Goal: Communication & Community: Participate in discussion

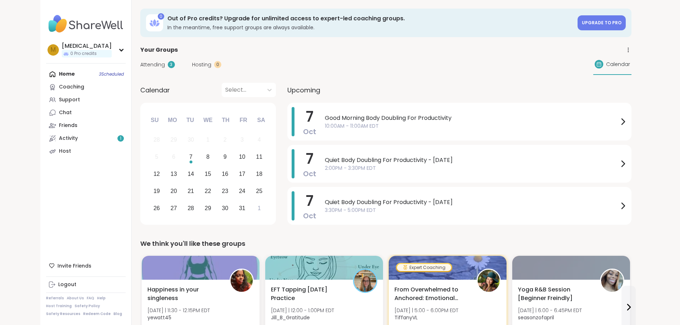
click at [46, 104] on link "Support" at bounding box center [86, 100] width 80 height 13
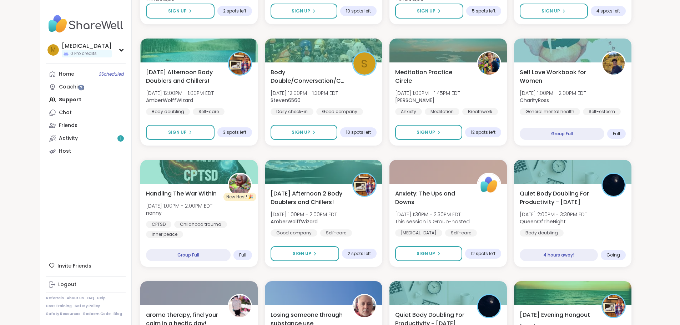
scroll to position [429, 0]
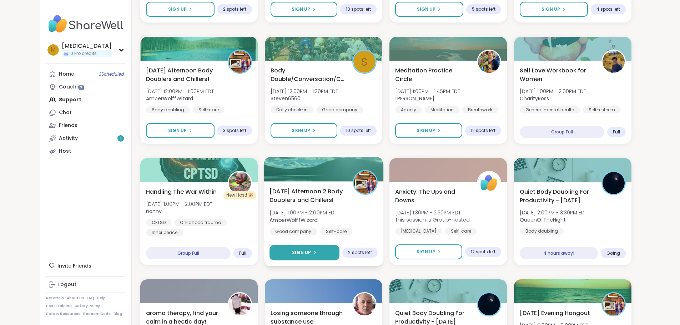
click at [276, 248] on button "Sign Up" at bounding box center [305, 252] width 70 height 15
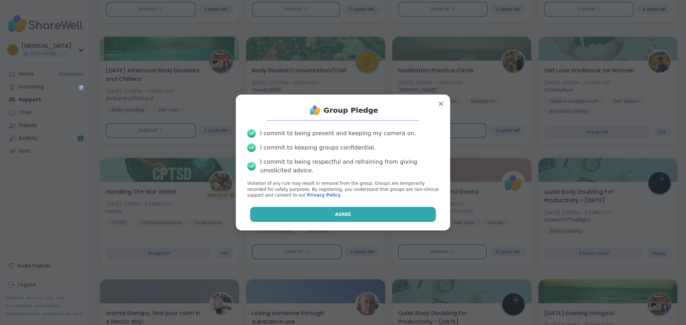
click at [329, 215] on button "Agree" at bounding box center [343, 214] width 186 height 15
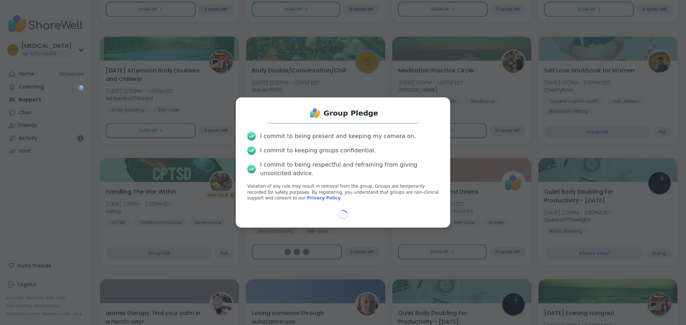
select select "**"
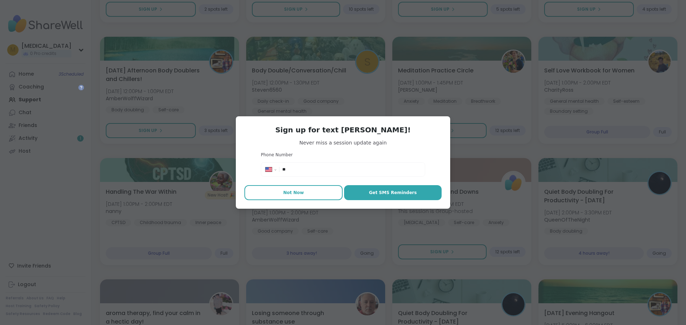
click at [294, 196] on button "Not Now" at bounding box center [293, 192] width 98 height 15
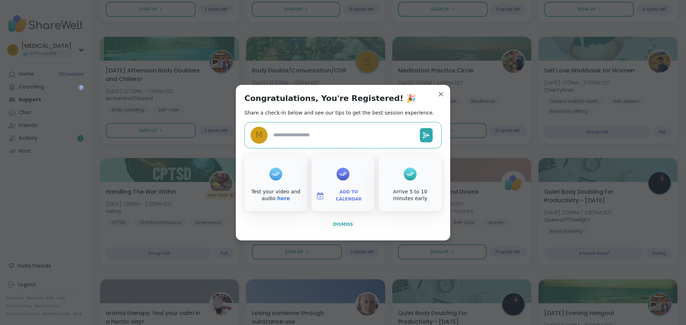
click at [338, 225] on span "Dismiss" at bounding box center [343, 224] width 20 height 5
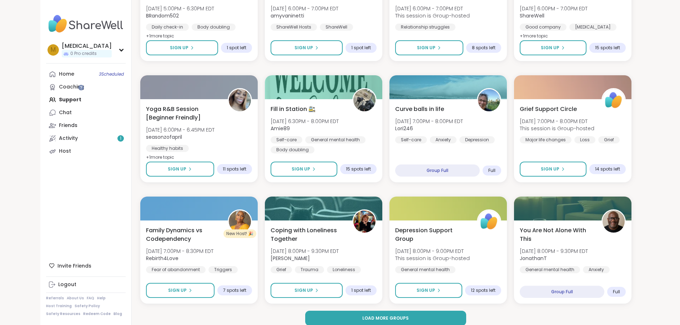
scroll to position [884, 0]
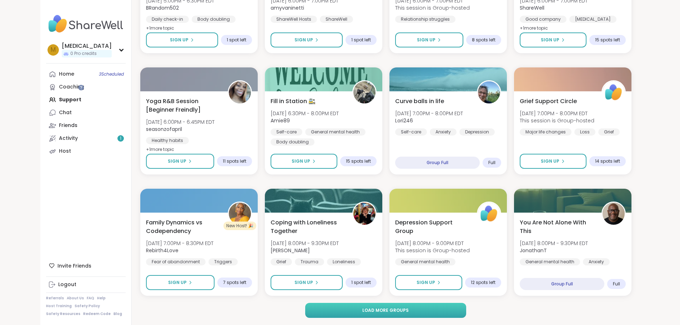
click at [377, 310] on span "Load more groups" at bounding box center [386, 311] width 46 height 6
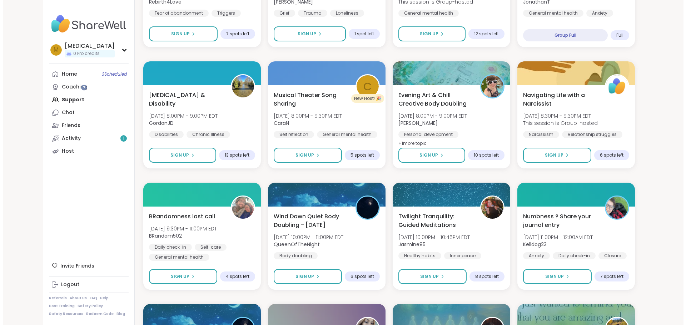
scroll to position [1170, 0]
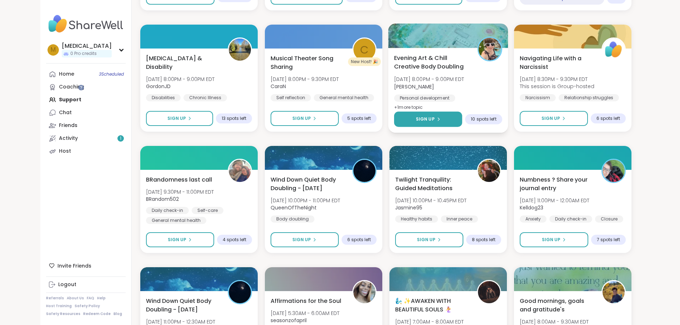
click at [463, 119] on button "Sign Up" at bounding box center [428, 119] width 68 height 15
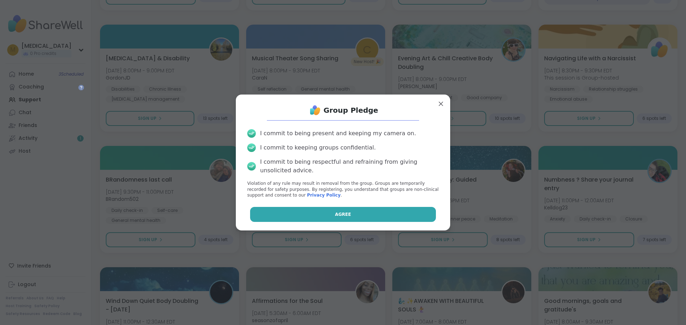
click at [401, 219] on button "Agree" at bounding box center [343, 214] width 186 height 15
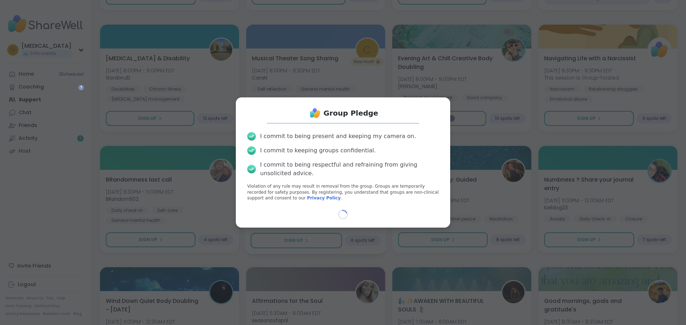
select select "**"
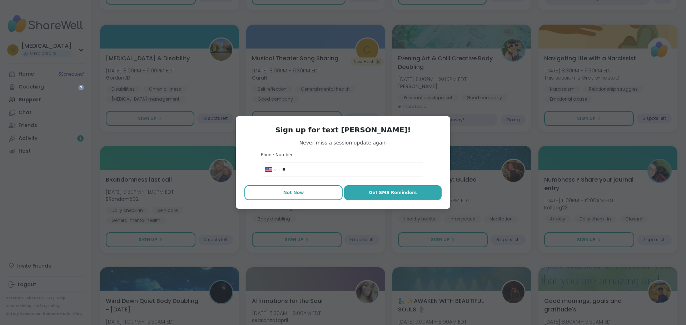
click at [287, 194] on span "Not Now" at bounding box center [293, 193] width 21 height 6
type textarea "*"
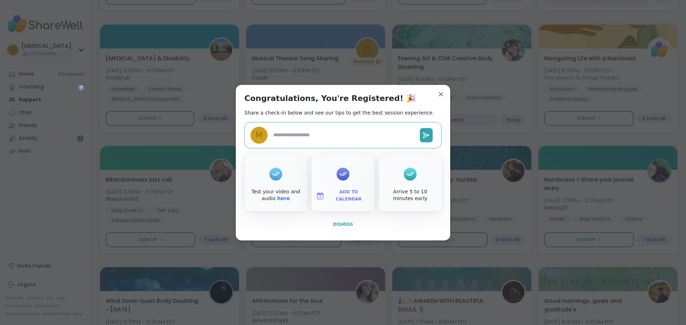
click at [334, 230] on button "Dismiss" at bounding box center [342, 224] width 197 height 15
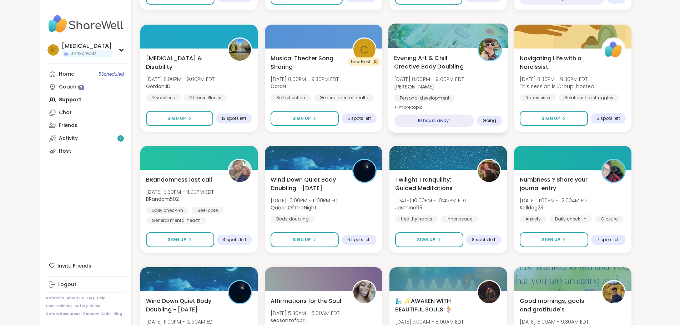
click at [466, 57] on span "Evening Art & Chill Creative Body Doubling" at bounding box center [431, 63] width 75 height 18
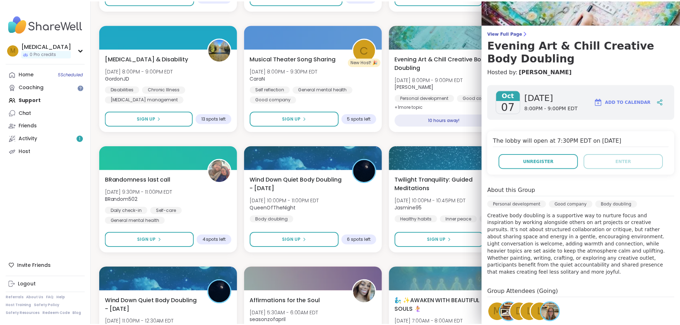
scroll to position [0, 0]
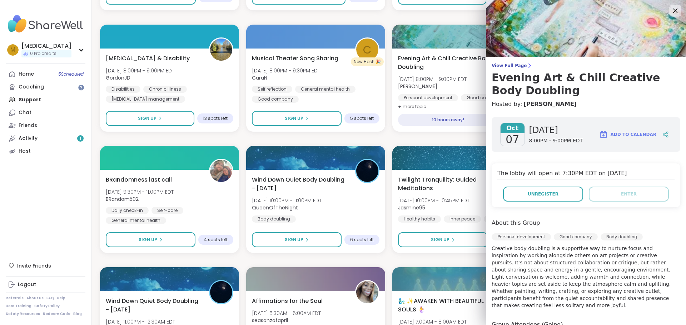
click at [670, 14] on icon at bounding box center [674, 10] width 9 height 9
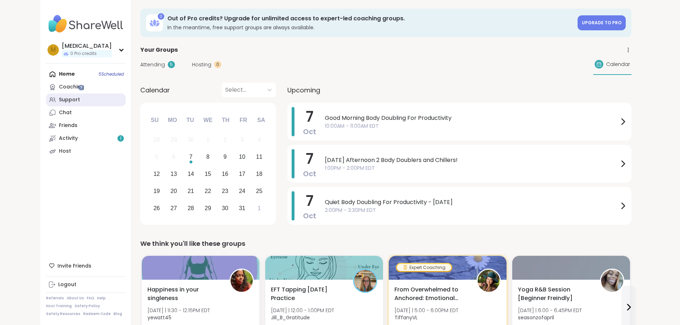
click at [51, 98] on link "Support" at bounding box center [86, 100] width 80 height 13
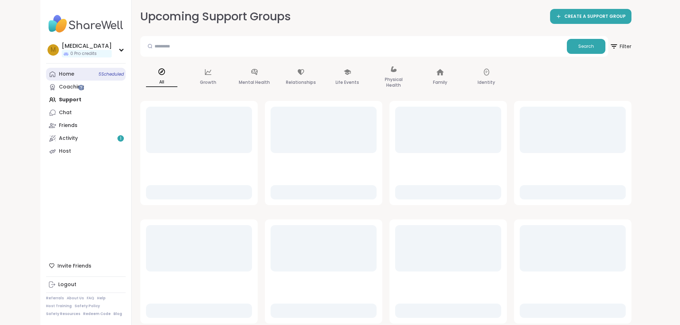
click at [46, 75] on link "Home 5 Scheduled" at bounding box center [86, 74] width 80 height 13
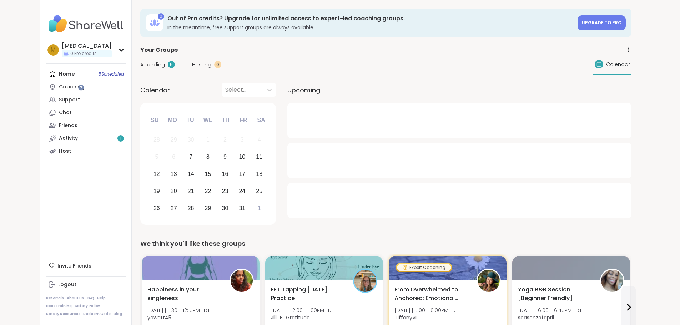
click at [140, 63] on span "Attending" at bounding box center [152, 65] width 25 height 8
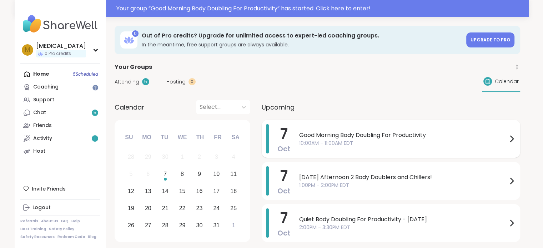
click at [312, 144] on span "10:00AM - 11:00AM EDT" at bounding box center [403, 144] width 208 height 8
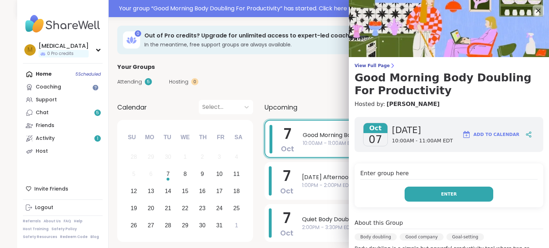
click at [404, 191] on button "Enter" at bounding box center [448, 194] width 89 height 15
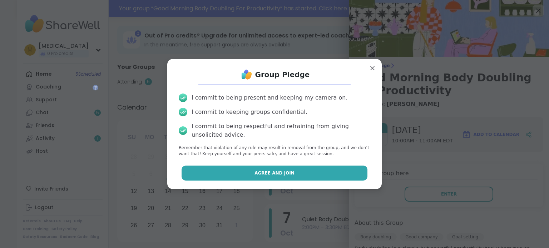
click at [303, 173] on button "Agree and Join" at bounding box center [274, 173] width 186 height 15
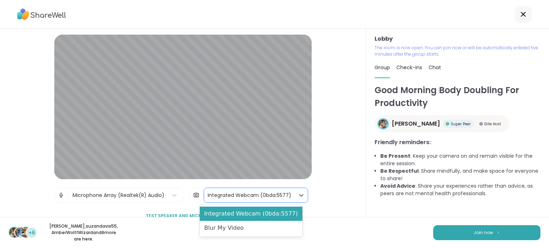
click at [283, 199] on div "Integrated Webcam (0bda:5577)" at bounding box center [250, 196] width 84 height 8
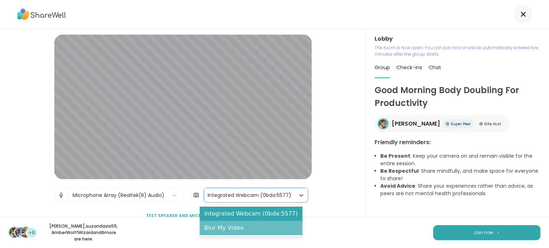
click at [265, 232] on div "Blur My Video" at bounding box center [251, 228] width 103 height 14
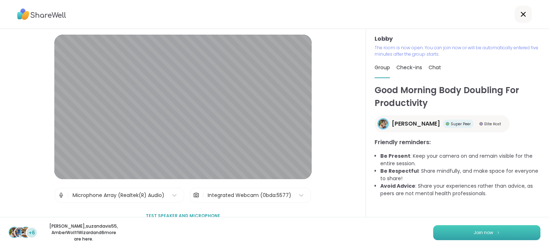
click at [507, 235] on button "Join now" at bounding box center [486, 232] width 107 height 15
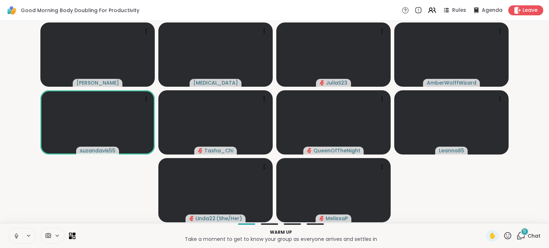
click at [19, 239] on button at bounding box center [16, 236] width 14 height 15
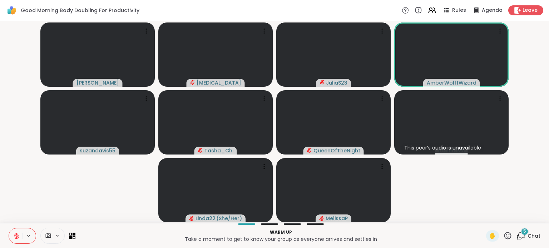
click at [521, 234] on div "5" at bounding box center [524, 232] width 8 height 8
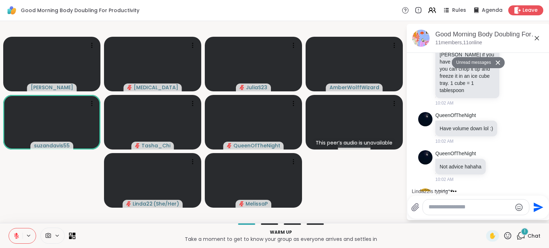
scroll to position [209, 0]
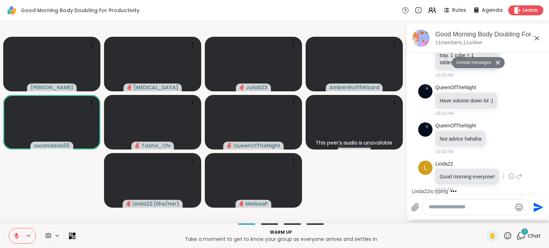
click at [500, 173] on div at bounding box center [503, 176] width 6 height 9
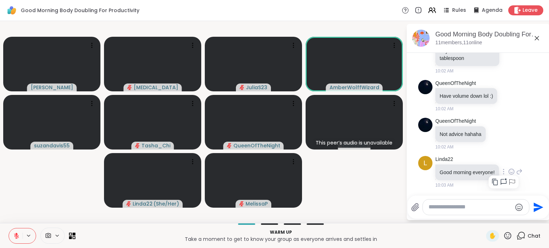
click at [498, 153] on div "L Linda22 Good morning everyone! 10:03 AM" at bounding box center [478, 172] width 120 height 38
click at [497, 134] on icon at bounding box center [498, 134] width 2 height 1
click at [464, 119] on div "Select Reaction: Joy" at bounding box center [466, 122] width 6 height 6
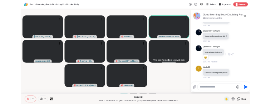
scroll to position [219, 0]
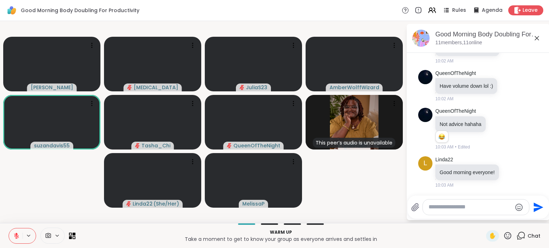
click at [504, 231] on icon at bounding box center [507, 235] width 9 height 9
click at [514, 215] on span "🌟" at bounding box center [517, 217] width 7 height 9
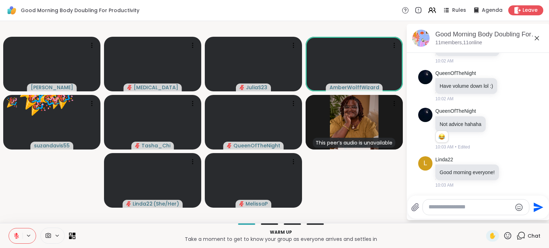
click at [17, 238] on icon at bounding box center [16, 236] width 5 height 5
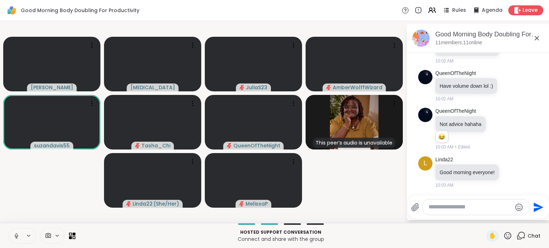
click at [18, 239] on icon at bounding box center [16, 236] width 6 height 6
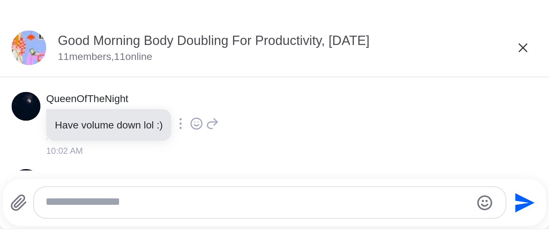
scroll to position [187, 0]
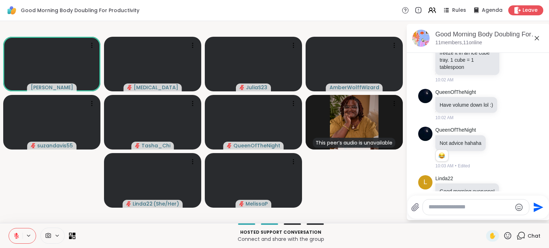
click at [14, 243] on button at bounding box center [16, 236] width 14 height 15
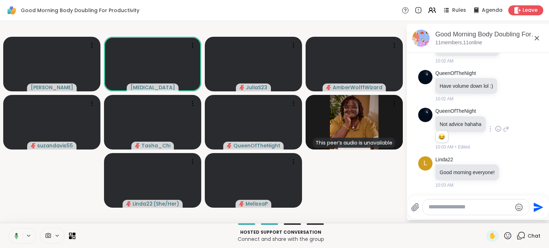
scroll to position [219, 0]
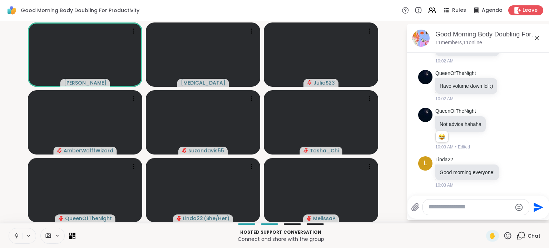
click at [15, 238] on icon at bounding box center [16, 236] width 6 height 6
click at [504, 234] on icon at bounding box center [507, 235] width 9 height 9
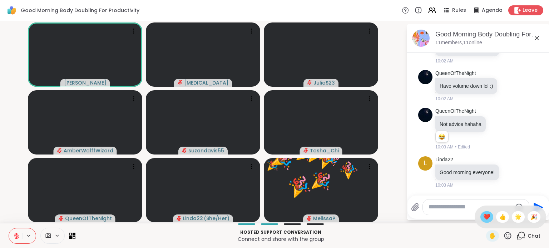
click at [483, 221] on span "❤️" at bounding box center [486, 217] width 7 height 9
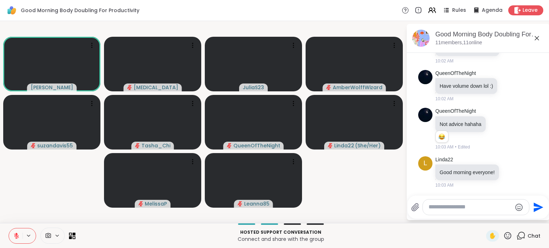
scroll to position [271, 0]
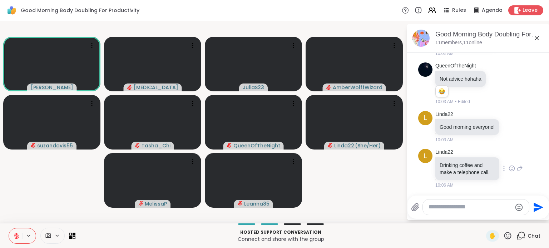
click at [509, 166] on icon at bounding box center [511, 168] width 5 height 5
click at [508, 155] on div "Select Reaction: Heart" at bounding box center [511, 157] width 6 height 6
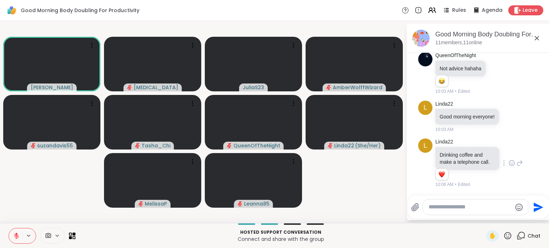
scroll to position [281, 0]
click at [503, 235] on icon at bounding box center [507, 235] width 9 height 9
click at [530, 216] on span "🎉" at bounding box center [533, 217] width 7 height 9
click at [13, 238] on button at bounding box center [16, 236] width 14 height 15
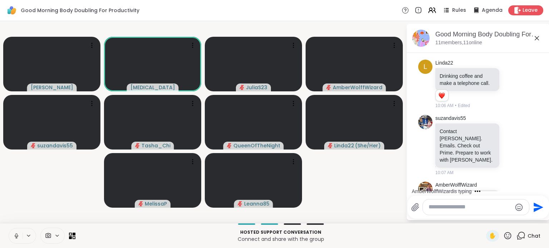
scroll to position [407, 0]
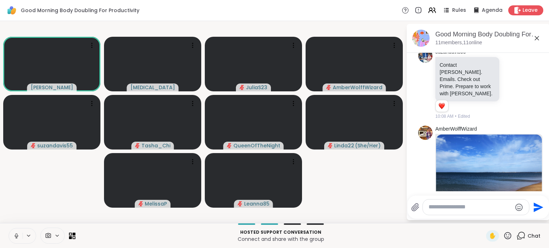
click at [16, 235] on icon at bounding box center [16, 236] width 6 height 6
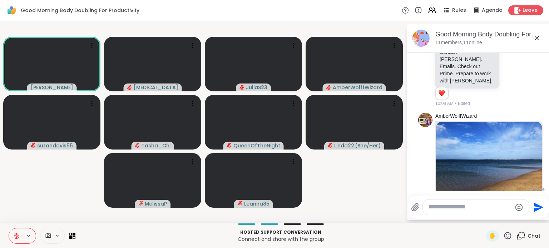
scroll to position [527, 0]
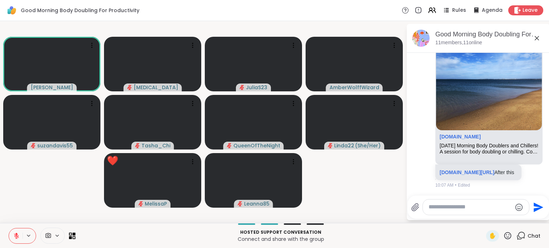
click at [503, 234] on icon at bounding box center [507, 235] width 9 height 9
click at [483, 217] on span "❤️" at bounding box center [486, 217] width 7 height 9
click at [460, 214] on div at bounding box center [476, 207] width 106 height 15
click at [460, 212] on div at bounding box center [476, 207] width 106 height 15
click at [459, 207] on textarea "Type your message" at bounding box center [469, 208] width 83 height 8
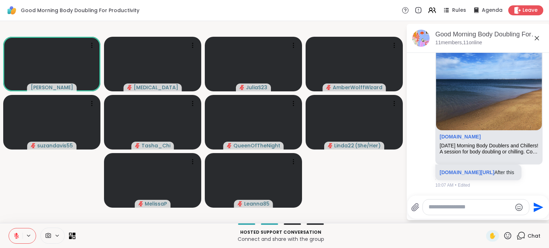
click at [482, 209] on textarea "Type your message" at bounding box center [469, 208] width 83 height 8
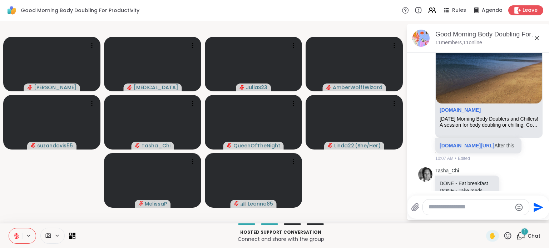
scroll to position [572, 0]
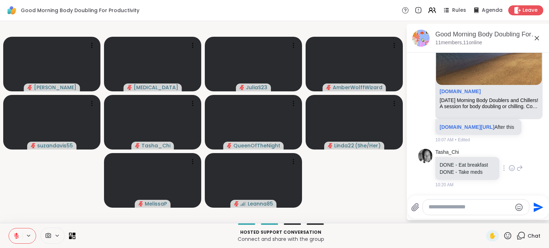
click at [516, 170] on icon at bounding box center [519, 168] width 6 height 9
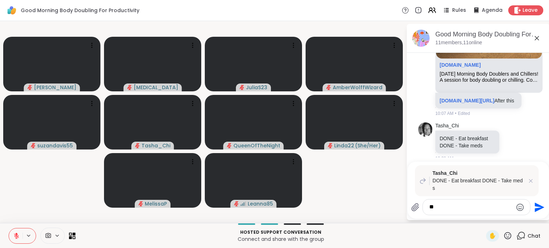
type textarea "*"
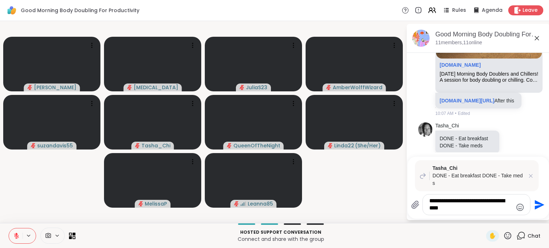
type textarea "**********"
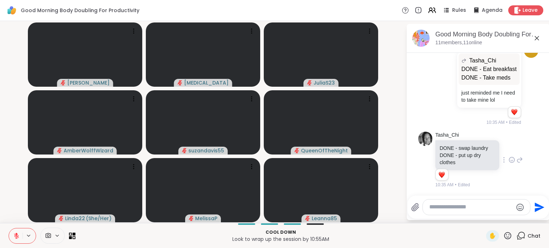
scroll to position [742, 0]
click at [470, 210] on textarea "Type your message" at bounding box center [470, 208] width 83 height 8
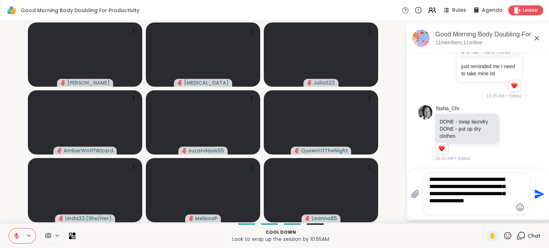
type textarea "**********"
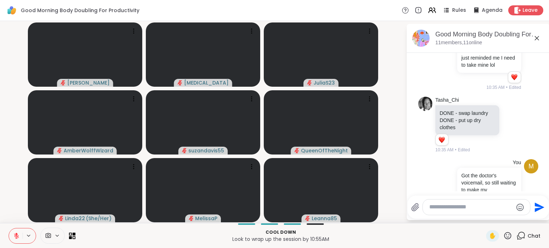
scroll to position [822, 0]
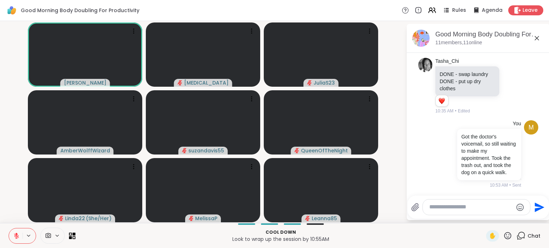
click at [16, 233] on button at bounding box center [16, 236] width 14 height 15
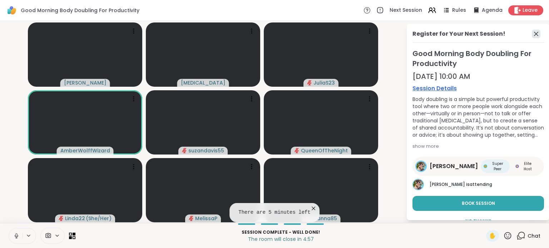
click at [532, 36] on icon at bounding box center [536, 34] width 9 height 9
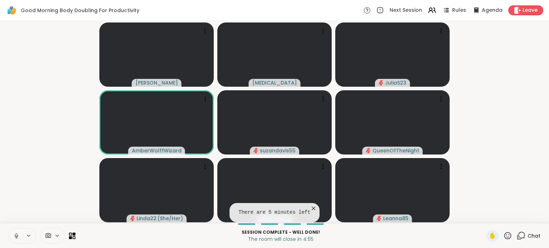
click at [516, 234] on icon at bounding box center [520, 235] width 9 height 9
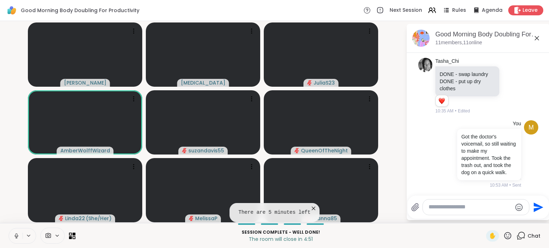
click at [16, 238] on icon at bounding box center [16, 237] width 0 height 1
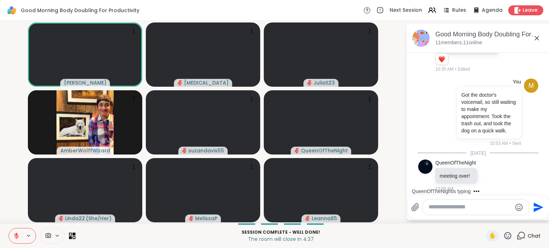
scroll to position [867, 0]
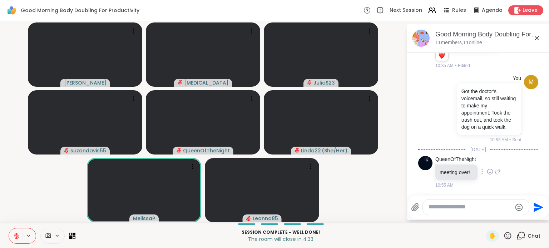
click at [487, 175] on icon at bounding box center [490, 171] width 6 height 7
click at [489, 160] on div "Select Reaction: Heart" at bounding box center [490, 160] width 6 height 6
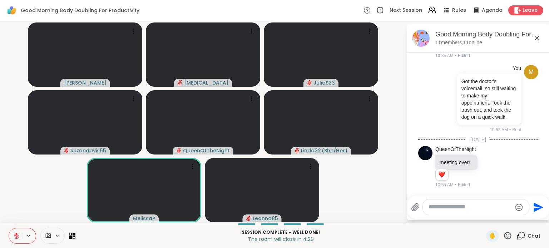
click at [503, 239] on icon at bounding box center [507, 235] width 9 height 9
click at [483, 216] on span "❤️" at bounding box center [486, 217] width 7 height 9
click at [19, 237] on icon at bounding box center [16, 236] width 6 height 6
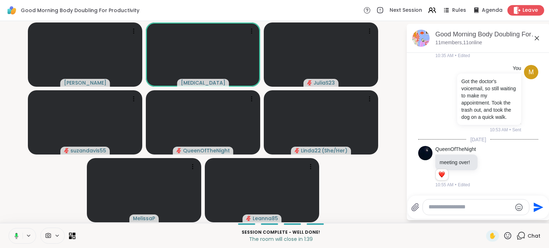
click at [526, 9] on span "Leave" at bounding box center [530, 11] width 16 height 8
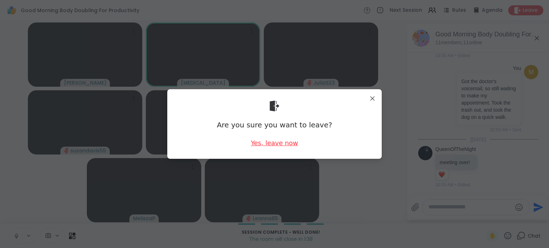
click at [274, 145] on div "Yes, leave now" at bounding box center [274, 143] width 47 height 9
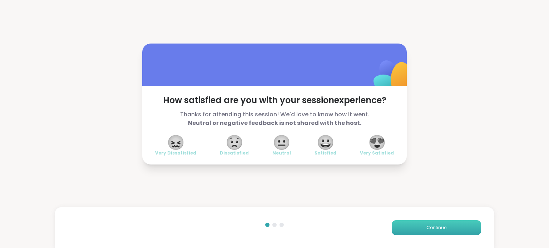
click at [453, 229] on button "Continue" at bounding box center [436, 227] width 89 height 15
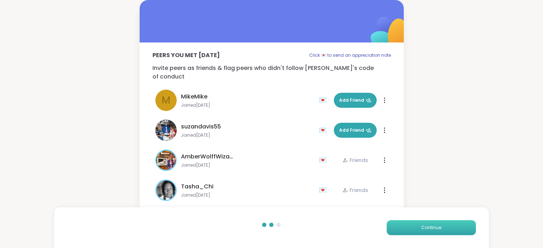
click at [453, 230] on button "Continue" at bounding box center [431, 227] width 89 height 15
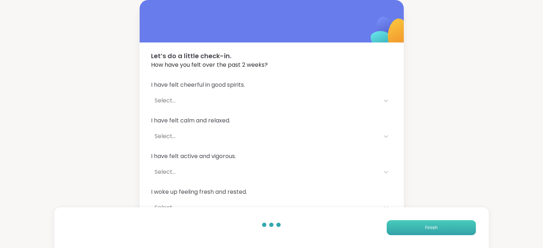
click at [453, 230] on button "Finish" at bounding box center [431, 227] width 89 height 15
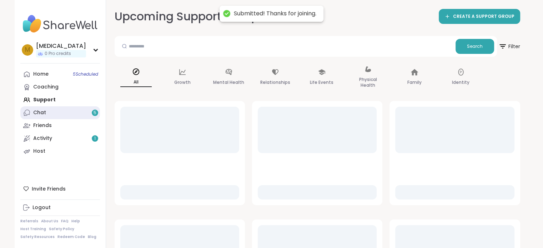
click at [50, 114] on link "Chat 5" at bounding box center [60, 112] width 80 height 13
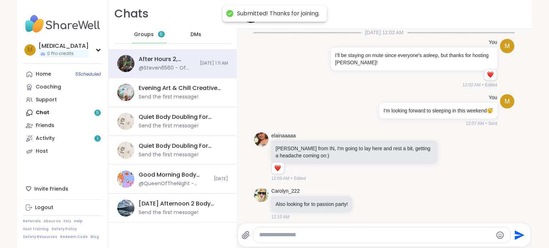
scroll to position [86, 0]
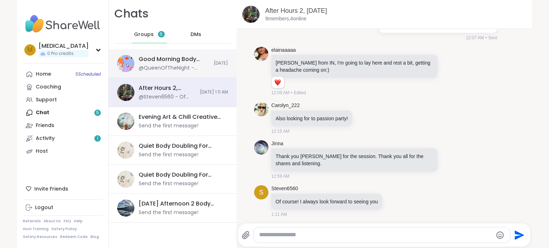
click at [159, 60] on div "Good Morning Body Doubling For Productivity, Oct 07" at bounding box center [174, 59] width 71 height 8
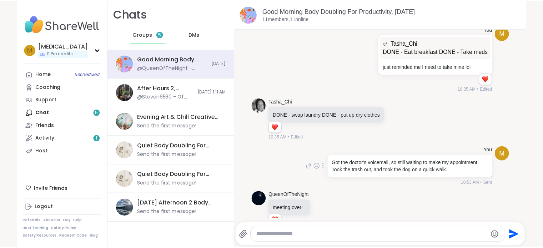
scroll to position [652, 0]
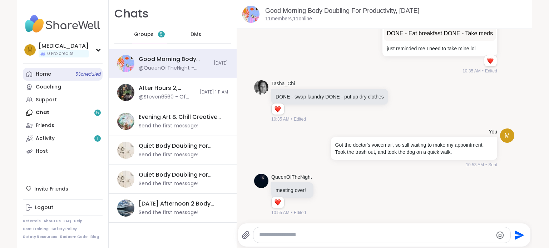
click at [48, 74] on link "Home 5 Scheduled" at bounding box center [63, 74] width 80 height 13
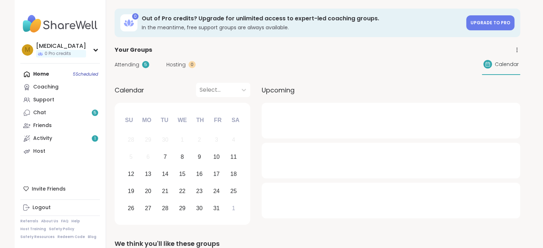
click at [126, 61] on span "Attending" at bounding box center [127, 65] width 25 height 8
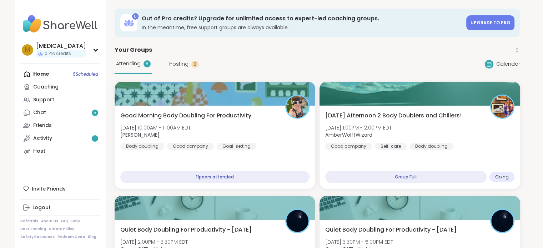
click at [271, 63] on div "Attending 5 Hosting 0 Calendar" at bounding box center [318, 64] width 406 height 20
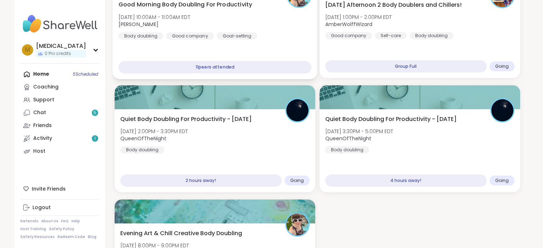
scroll to position [179, 0]
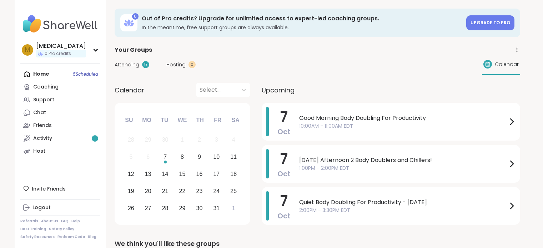
click at [117, 63] on span "Attending" at bounding box center [127, 65] width 25 height 8
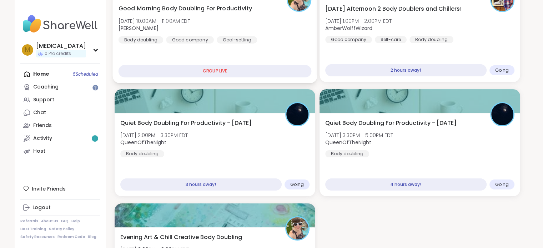
scroll to position [107, 0]
